Goal: Task Accomplishment & Management: Manage account settings

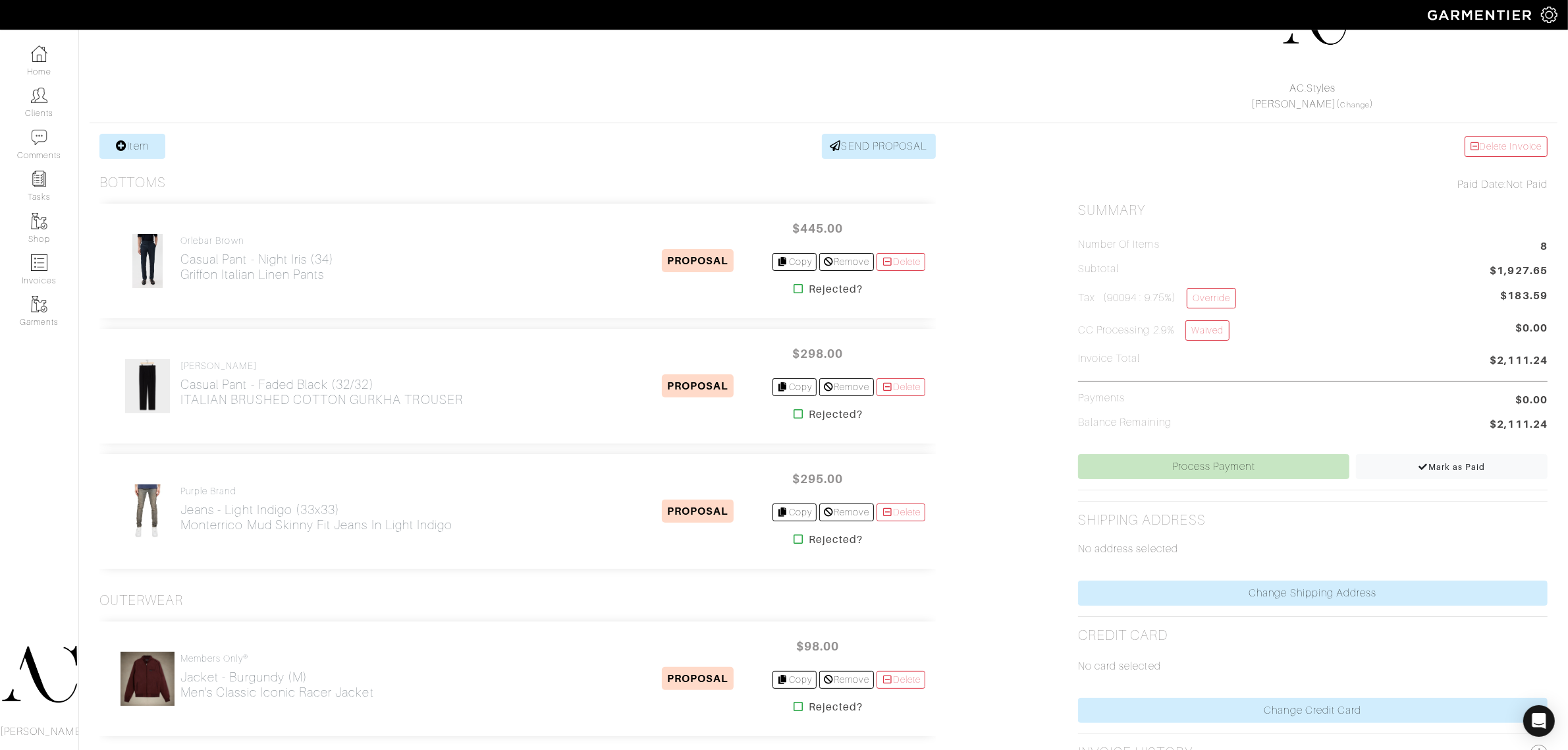
scroll to position [89, 0]
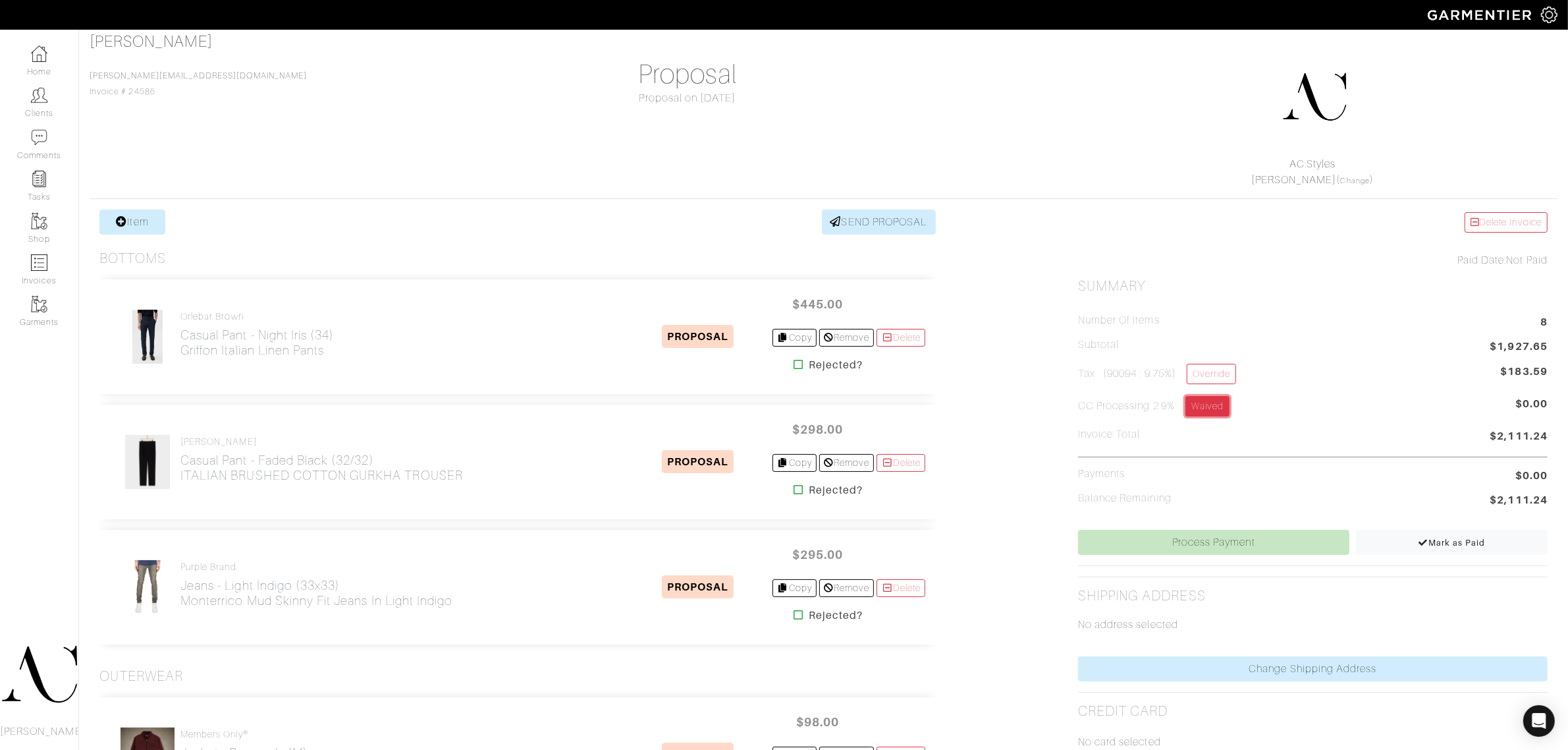
click at [1217, 399] on link "Waived" at bounding box center [1208, 405] width 44 height 20
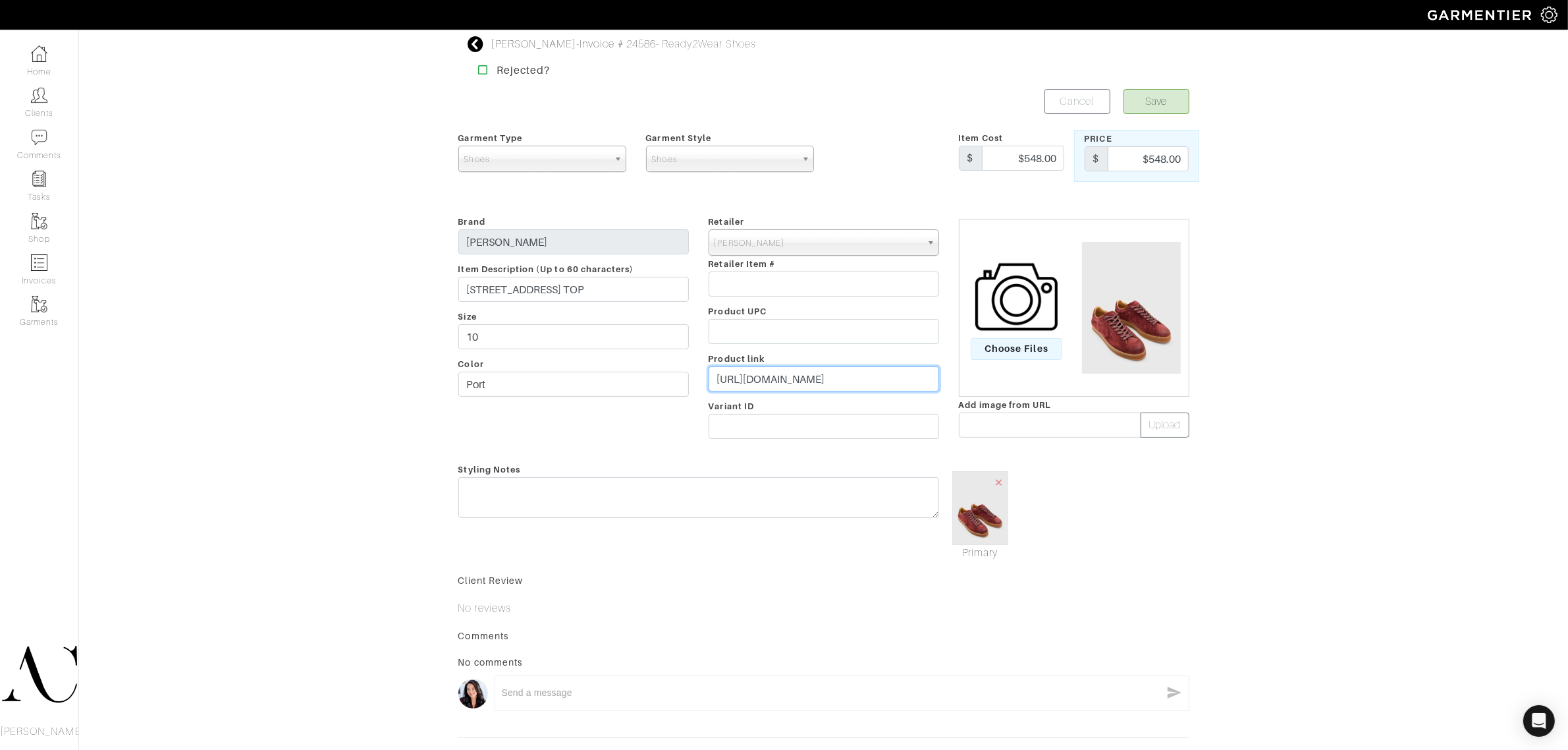
click at [811, 372] on input "https://www.johnvarvatos.com/shoes/sneakers/315-street-low-top/F4336W25-Y2392-6…" at bounding box center [824, 379] width 231 height 25
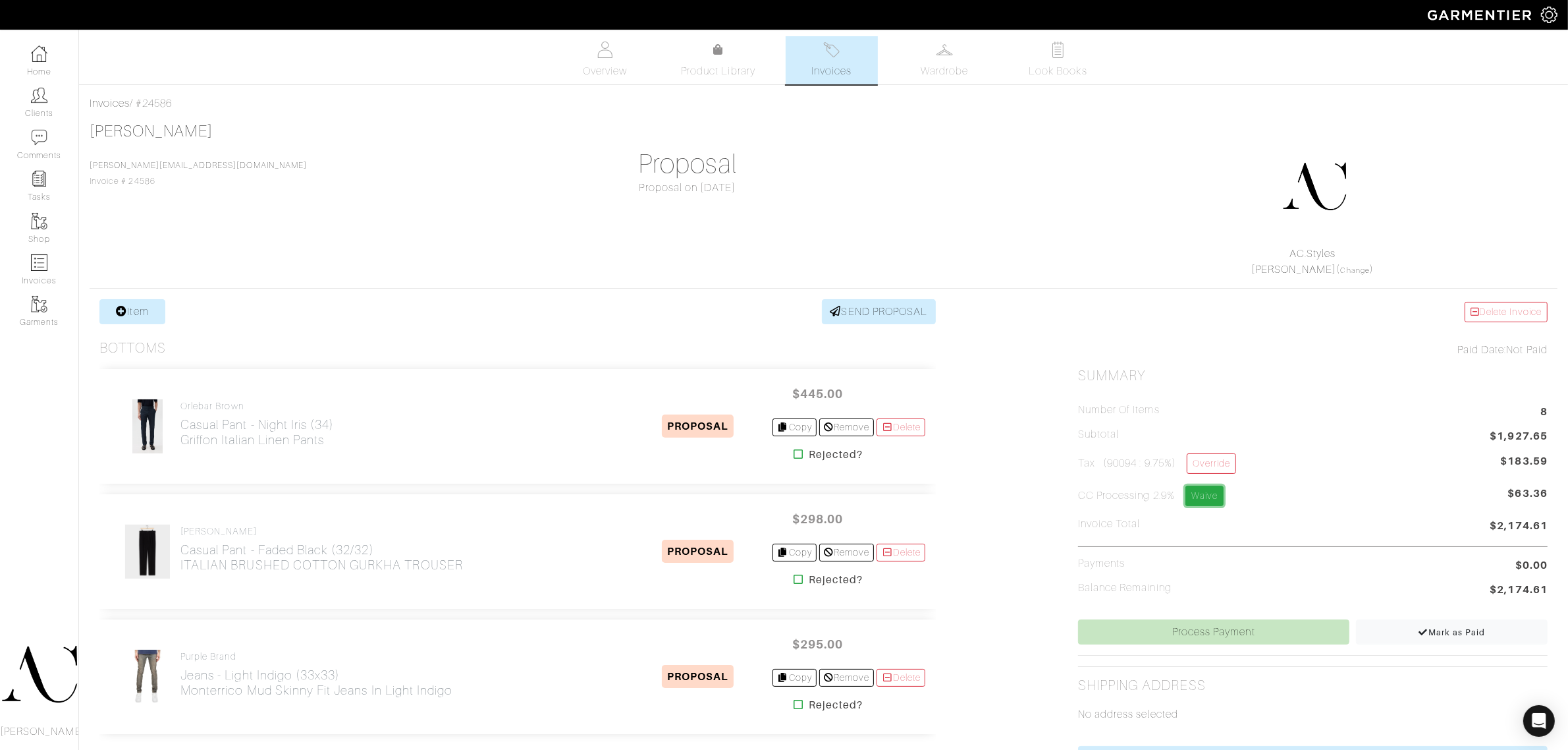
click at [1208, 491] on link "Waive" at bounding box center [1204, 496] width 38 height 20
